Goal: Task Accomplishment & Management: Complete application form

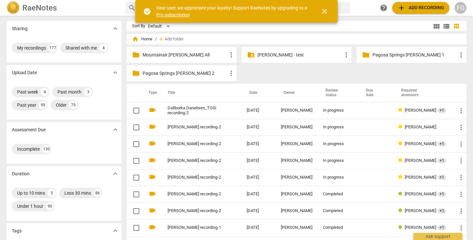
click at [413, 8] on span "add Add recording" at bounding box center [420, 8] width 47 height 8
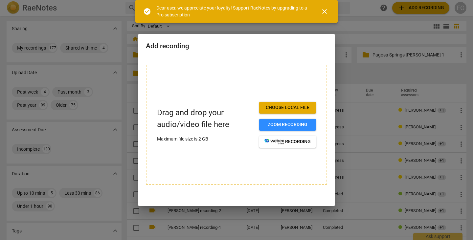
click at [275, 108] on span "Choose local file" at bounding box center [287, 107] width 46 height 7
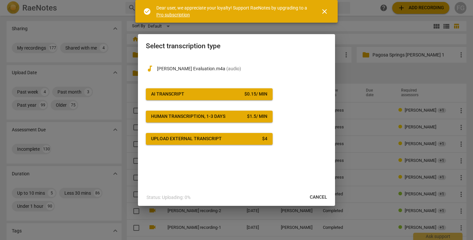
click at [227, 95] on span "AI Transcript $ 0.15 / min" at bounding box center [209, 94] width 116 height 7
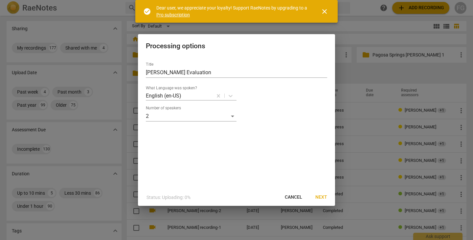
click at [316, 196] on span "Next" at bounding box center [321, 197] width 12 height 7
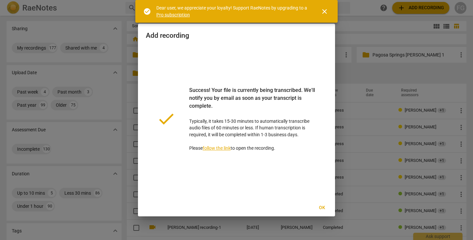
click at [318, 206] on span "Ok" at bounding box center [321, 207] width 11 height 7
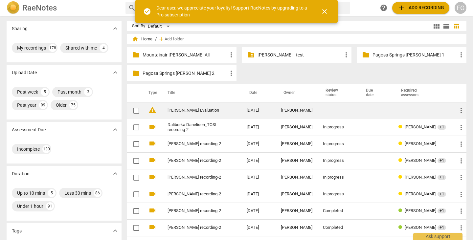
click at [209, 113] on link "[PERSON_NAME] Evaluation" at bounding box center [194, 110] width 55 height 5
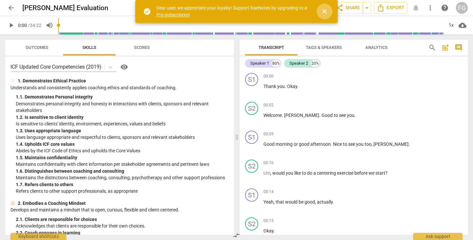
click at [323, 9] on span "close" at bounding box center [324, 12] width 8 height 8
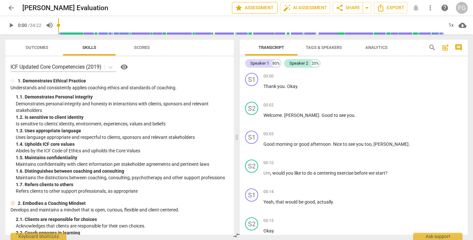
click at [260, 8] on span "star Assessment" at bounding box center [255, 8] width 40 height 8
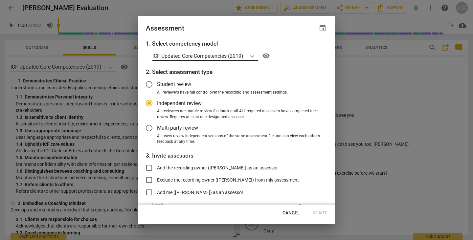
click at [253, 55] on icon at bounding box center [252, 56] width 7 height 7
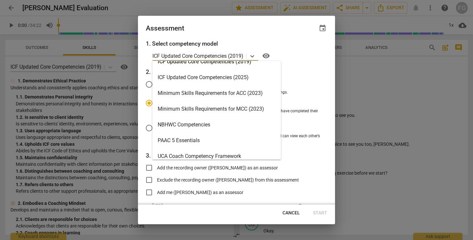
scroll to position [123, 0]
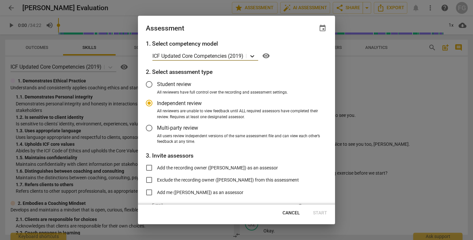
click at [254, 55] on icon at bounding box center [252, 56] width 7 height 7
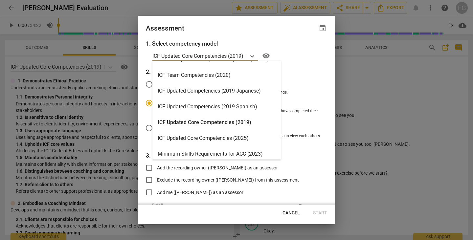
scroll to position [156, 0]
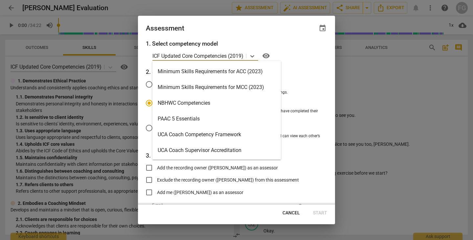
click at [237, 73] on div "Minimum Skills Requirements for ACC (2023)" at bounding box center [216, 72] width 128 height 16
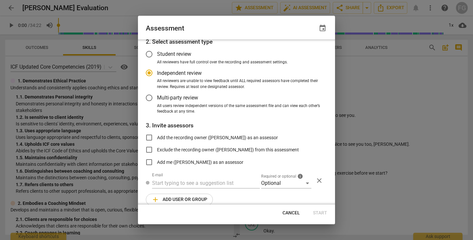
scroll to position [39, 0]
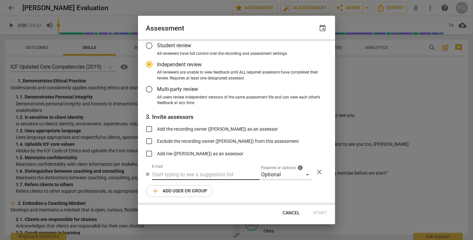
radio input "false"
click at [188, 176] on input "text" at bounding box center [206, 174] width 108 height 11
paste input "bj@radiant-life-coaching.com"
type input "bj@radiant-life-coaching.com"
click at [273, 176] on div "Optional" at bounding box center [286, 174] width 50 height 11
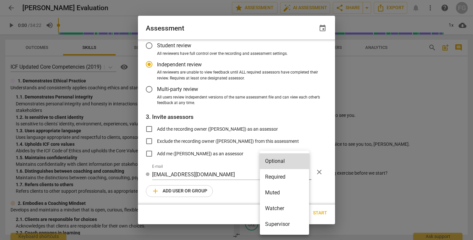
click at [272, 172] on li "Required" at bounding box center [284, 177] width 49 height 16
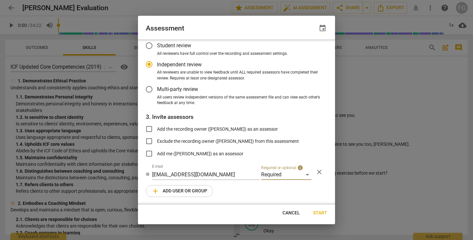
click at [188, 190] on span "add Add user or group" at bounding box center [179, 191] width 56 height 8
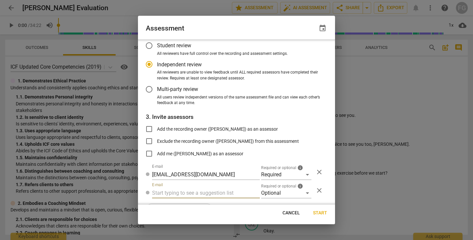
radio input "false"
click at [206, 190] on input "text" at bounding box center [206, 193] width 108 height 11
type input "bj.levy@invitechange.com"
click at [270, 193] on div "Optional" at bounding box center [286, 193] width 50 height 11
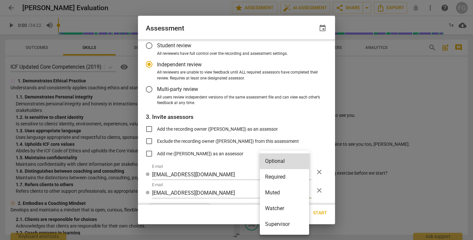
click at [229, 182] on div at bounding box center [236, 120] width 473 height 240
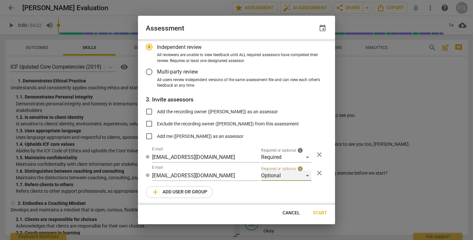
scroll to position [57, 0]
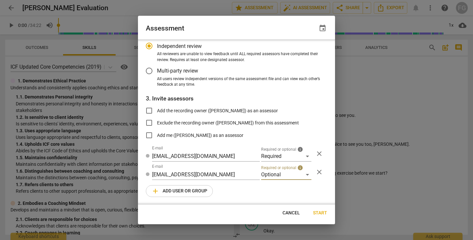
click at [189, 193] on span "add Add user or group" at bounding box center [179, 191] width 56 height 8
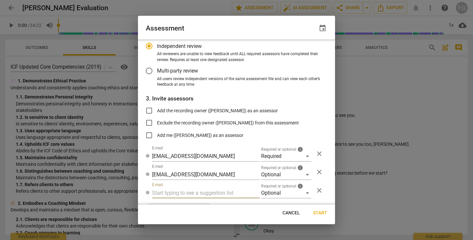
radio input "false"
type input "fgaillour"
click at [270, 194] on div "Optional" at bounding box center [286, 193] width 50 height 11
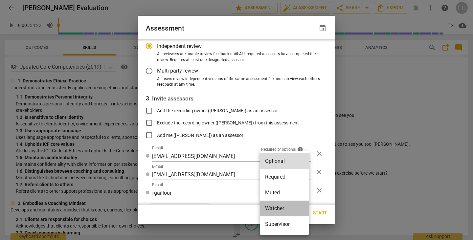
click at [270, 207] on li "Watcher" at bounding box center [284, 209] width 49 height 16
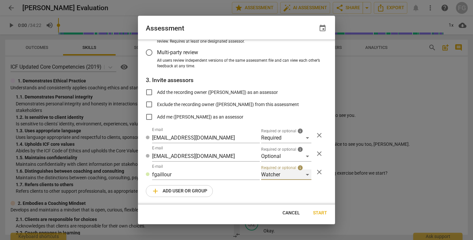
scroll to position [0, 0]
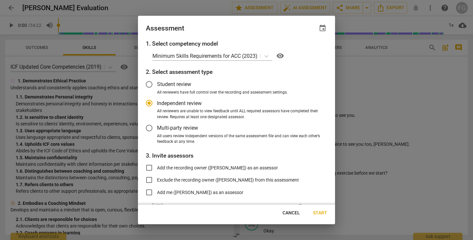
click at [319, 209] on button "Start" at bounding box center [320, 213] width 25 height 12
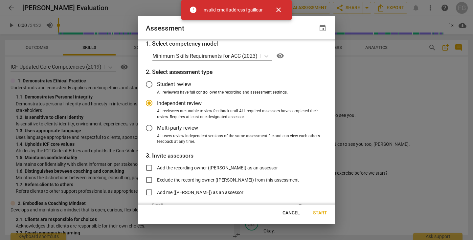
scroll to position [75, 0]
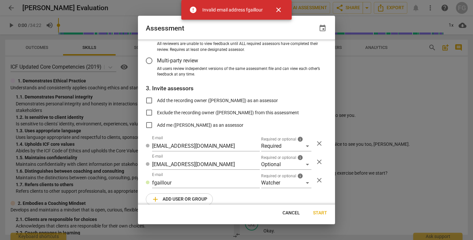
radio input "false"
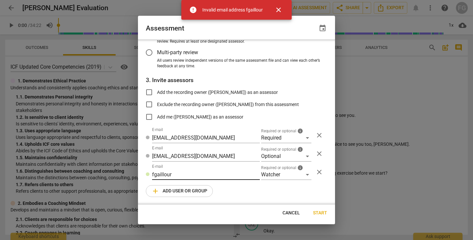
click at [184, 175] on input "fgaillour" at bounding box center [206, 174] width 108 height 11
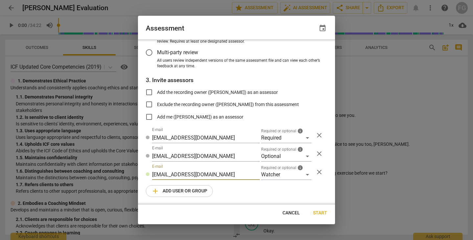
type input "fgaillour@gmail.com"
radio input "false"
click at [317, 213] on span "Start" at bounding box center [320, 213] width 14 height 7
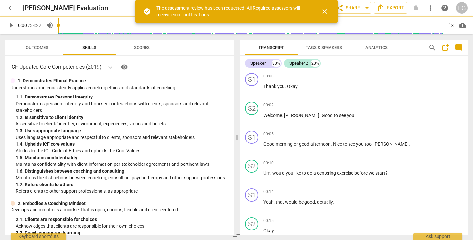
click at [324, 11] on span "close" at bounding box center [324, 12] width 8 height 8
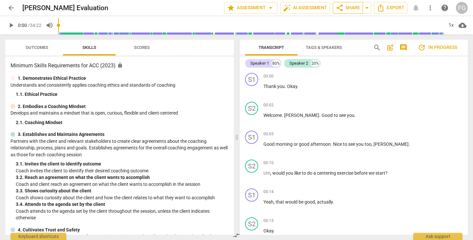
click at [341, 8] on span "share" at bounding box center [339, 8] width 8 height 8
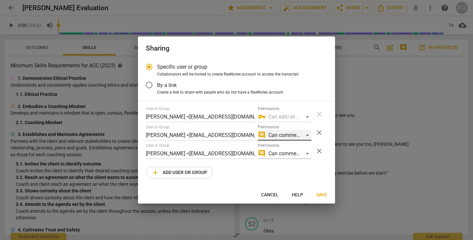
click at [301, 136] on div "comment Can comment" at bounding box center [284, 135] width 53 height 11
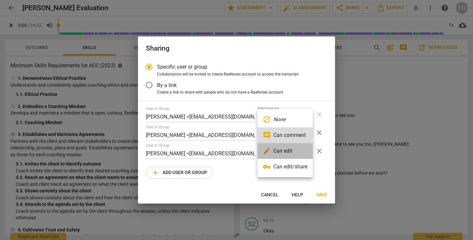
click at [283, 152] on li "edit Can edit" at bounding box center [284, 151] width 55 height 16
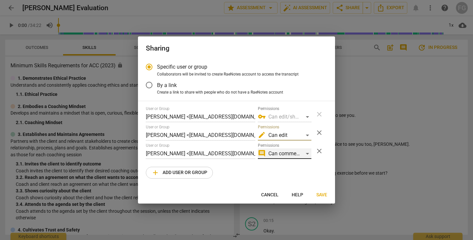
click at [305, 151] on div "comment Can comment" at bounding box center [284, 153] width 53 height 11
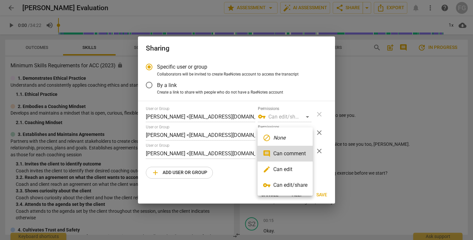
click at [279, 168] on li "edit Can edit" at bounding box center [284, 169] width 55 height 16
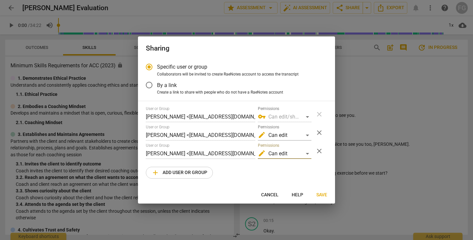
click at [323, 196] on span "Save" at bounding box center [321, 195] width 11 height 7
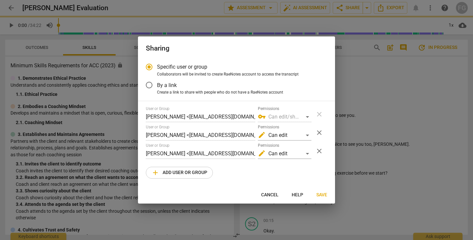
radio input "false"
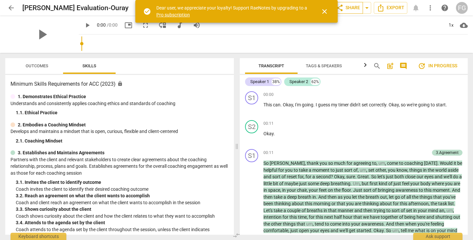
click at [328, 8] on span "close" at bounding box center [324, 12] width 8 height 8
click at [326, 11] on span "close" at bounding box center [324, 12] width 8 height 8
click at [351, 11] on span "share Share" at bounding box center [347, 8] width 24 height 8
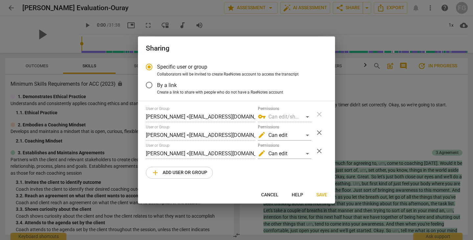
click at [287, 31] on div at bounding box center [236, 120] width 473 height 240
radio input "false"
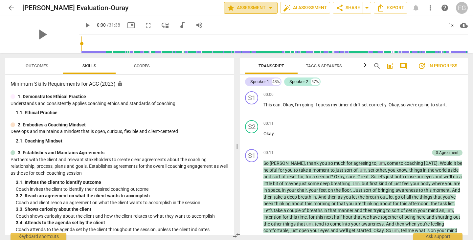
click at [270, 10] on span "arrow_drop_down" at bounding box center [271, 8] width 8 height 8
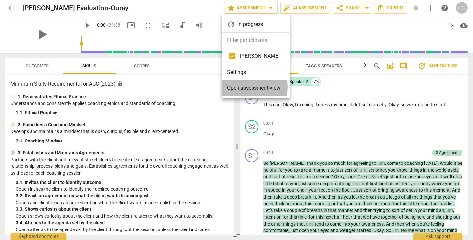
click at [250, 87] on span "Open assessment view" at bounding box center [253, 88] width 53 height 8
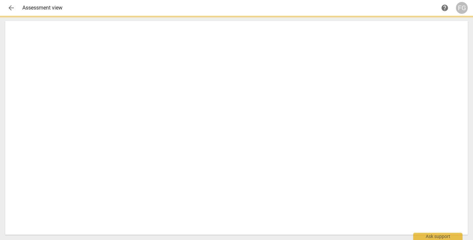
drag, startPoint x: 17, startPoint y: 2, endPoint x: 14, endPoint y: 4, distance: 4.0
click at [17, 2] on div "arrow_back Assessment view help FG" at bounding box center [236, 8] width 462 height 12
click at [12, 6] on span "arrow_back" at bounding box center [11, 8] width 8 height 8
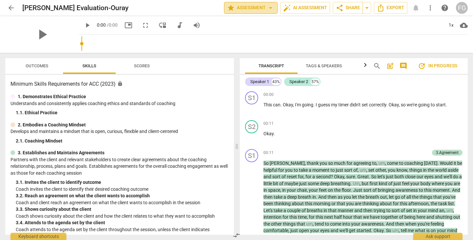
click at [270, 9] on span "arrow_drop_down" at bounding box center [271, 8] width 8 height 8
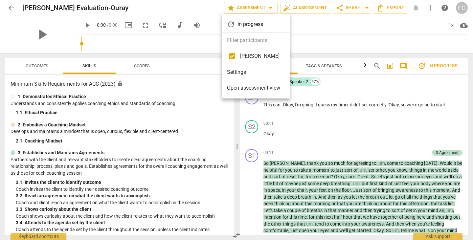
click at [243, 71] on li "Settings" at bounding box center [256, 72] width 68 height 16
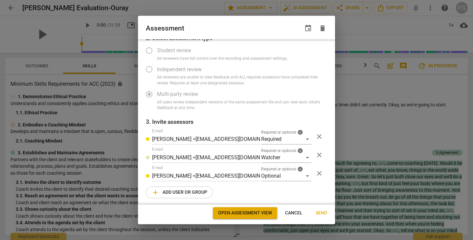
radio input "false"
